Goal: Register for event/course

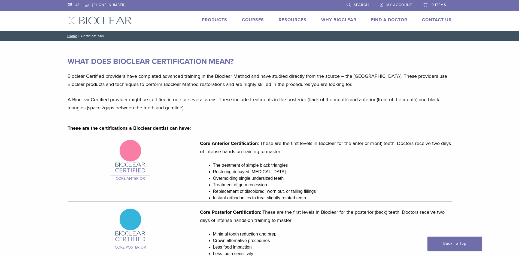
click at [247, 18] on link "Courses" at bounding box center [253, 19] width 22 height 5
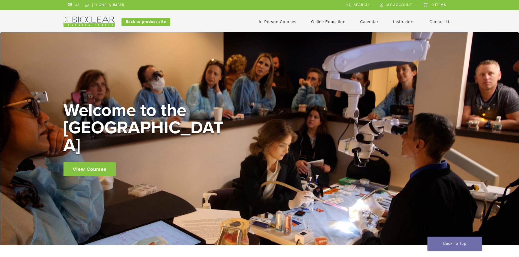
click at [90, 162] on link "View Courses" at bounding box center [89, 169] width 52 height 14
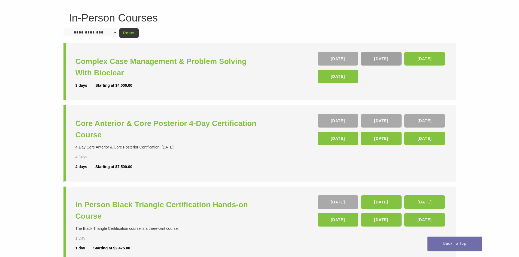
scroll to position [27, 0]
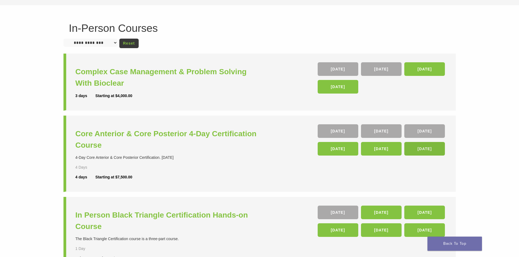
click at [423, 151] on link "[DATE]" at bounding box center [424, 149] width 41 height 14
click at [419, 149] on link "[DATE]" at bounding box center [424, 149] width 41 height 14
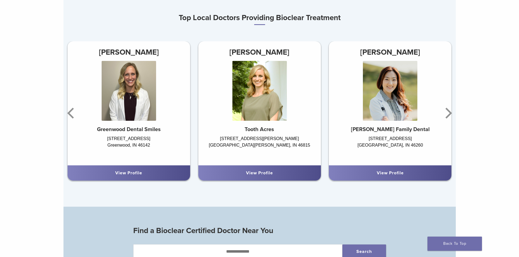
scroll to position [354, 0]
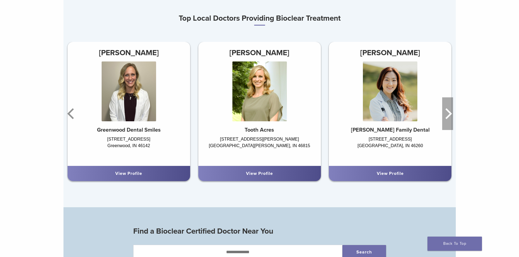
click at [444, 114] on icon "Next" at bounding box center [447, 113] width 11 height 33
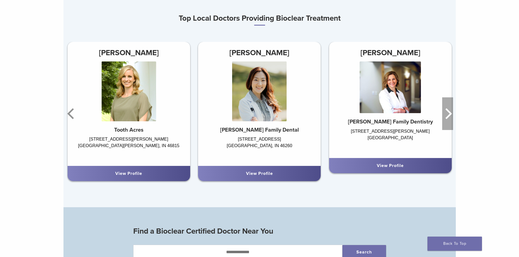
click at [444, 114] on icon "Next" at bounding box center [447, 113] width 11 height 33
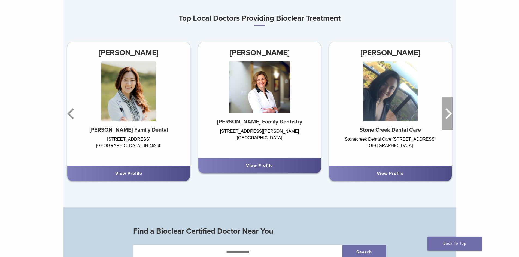
click at [444, 114] on icon "Next" at bounding box center [447, 113] width 11 height 33
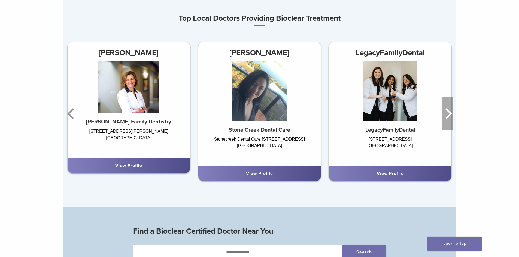
click at [444, 114] on icon "Next" at bounding box center [447, 113] width 11 height 33
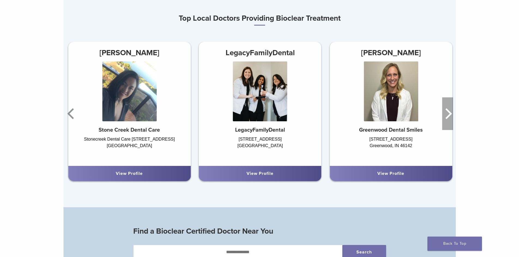
click at [444, 114] on icon "Next" at bounding box center [447, 113] width 11 height 33
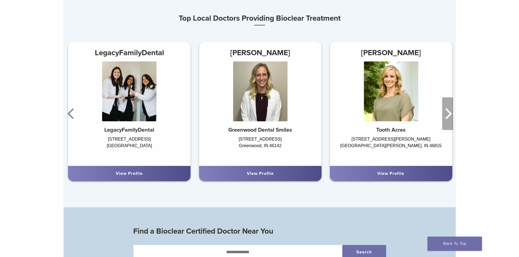
click at [444, 114] on icon "Next" at bounding box center [447, 113] width 11 height 33
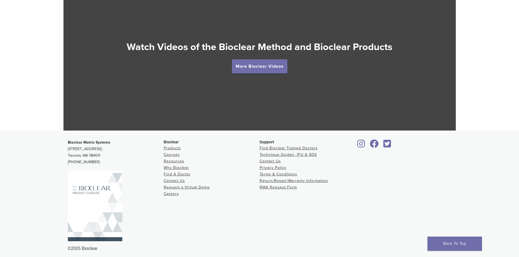
scroll to position [1019, 0]
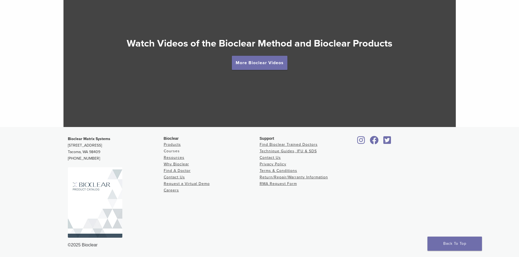
click at [169, 152] on link "Courses" at bounding box center [172, 151] width 16 height 5
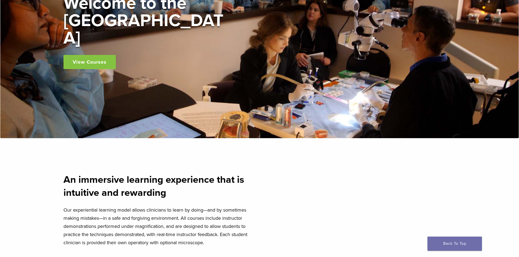
scroll to position [136, 0]
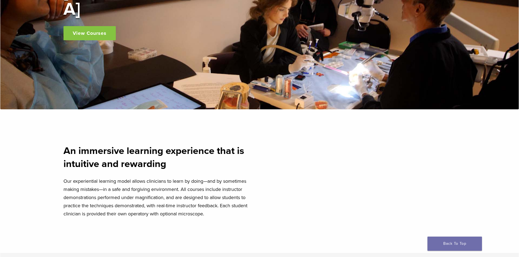
click at [76, 26] on link "View Courses" at bounding box center [89, 33] width 52 height 14
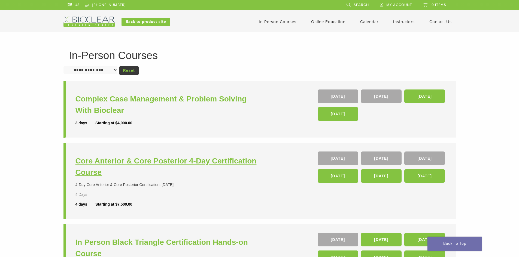
click at [143, 161] on h3 "Core Anterior & Core Posterior 4-Day Certification Course" at bounding box center [167, 166] width 185 height 23
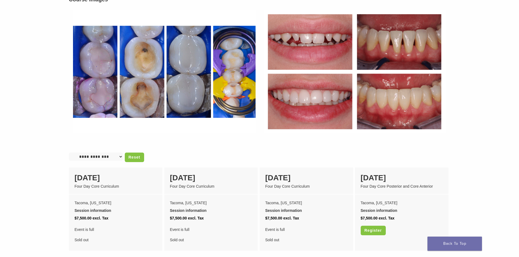
scroll to position [327, 0]
